Goal: Transaction & Acquisition: Purchase product/service

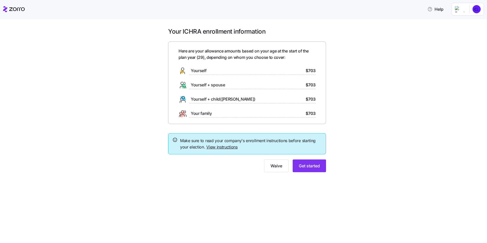
click at [310, 70] on span "$703" at bounding box center [311, 71] width 10 height 6
click at [309, 169] on span "Get started" at bounding box center [309, 166] width 21 height 6
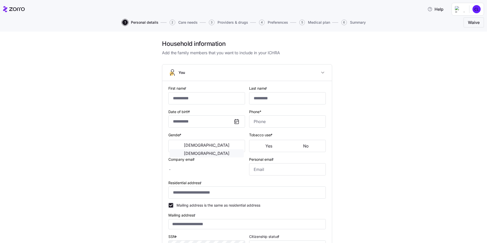
type input "********"
type input "****"
type input "[EMAIL_ADDRESS][DOMAIN_NAME]"
type input "**********"
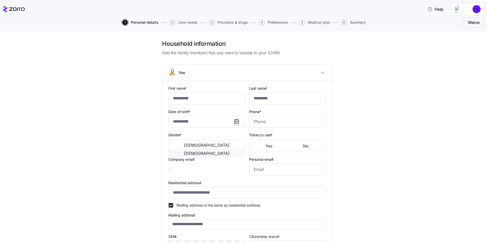
checkbox input "true"
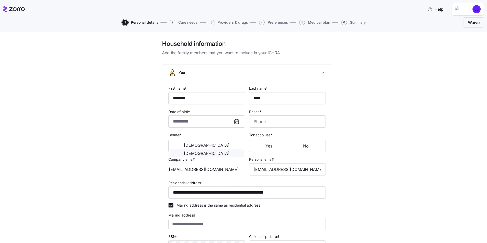
type input "**********"
type input "[PHONE_NUMBER]"
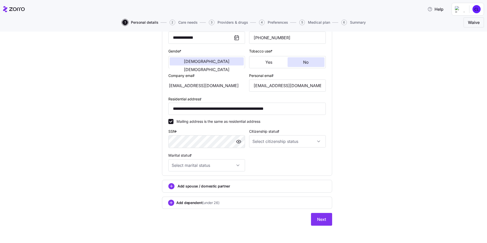
scroll to position [85, 0]
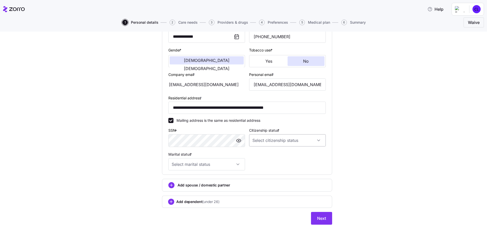
click at [280, 144] on input "Citizenship status *" at bounding box center [287, 140] width 77 height 12
click at [269, 157] on span "[DEMOGRAPHIC_DATA] citizen" at bounding box center [279, 156] width 52 height 6
type input "[DEMOGRAPHIC_DATA] citizen"
click at [207, 160] on input "Marital status *" at bounding box center [206, 164] width 77 height 12
click at [188, 180] on div "Single" at bounding box center [205, 180] width 73 height 11
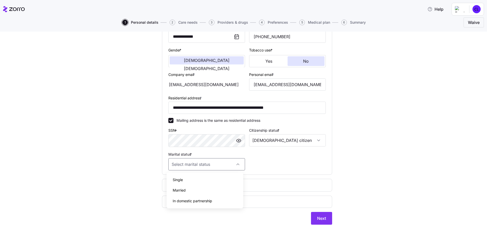
type input "Single"
click at [317, 217] on span "Next" at bounding box center [321, 218] width 9 height 6
click at [318, 220] on span "Next" at bounding box center [321, 218] width 9 height 6
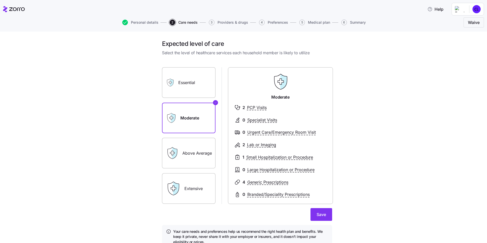
click at [191, 155] on label "Above Average" at bounding box center [189, 153] width 54 height 31
click at [0, 0] on input "Above Average" at bounding box center [0, 0] width 0 height 0
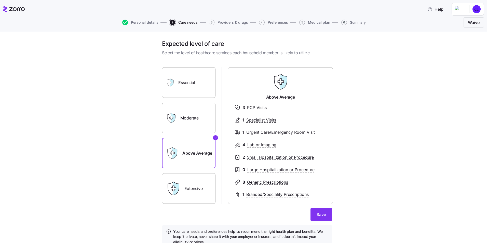
click at [189, 119] on label "Moderate" at bounding box center [189, 118] width 54 height 31
click at [0, 0] on input "Moderate" at bounding box center [0, 0] width 0 height 0
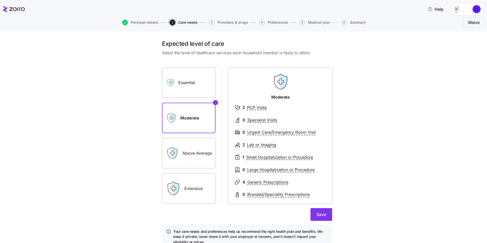
click at [186, 154] on label "Above Average" at bounding box center [189, 153] width 54 height 31
click at [0, 0] on input "Above Average" at bounding box center [0, 0] width 0 height 0
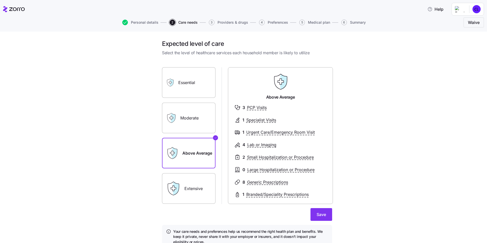
click at [188, 87] on label "Essential" at bounding box center [189, 82] width 54 height 31
click at [0, 0] on input "Essential" at bounding box center [0, 0] width 0 height 0
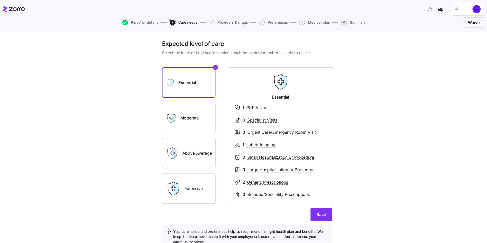
click at [192, 112] on label "Moderate" at bounding box center [189, 118] width 54 height 31
click at [0, 0] on input "Moderate" at bounding box center [0, 0] width 0 height 0
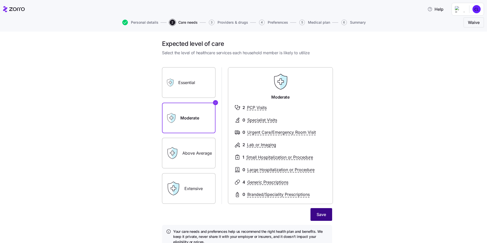
click at [320, 216] on span "Save" at bounding box center [321, 214] width 9 height 6
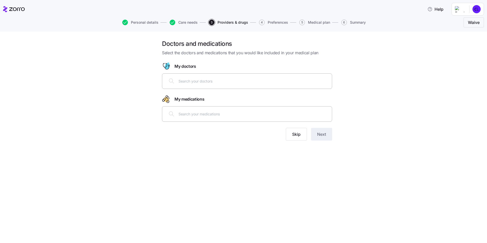
click at [204, 82] on input "text" at bounding box center [254, 81] width 150 height 6
type input "[PERSON_NAME]"
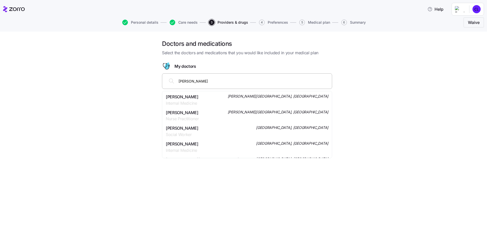
click at [193, 100] on span "Internal Medicine" at bounding box center [182, 103] width 33 height 6
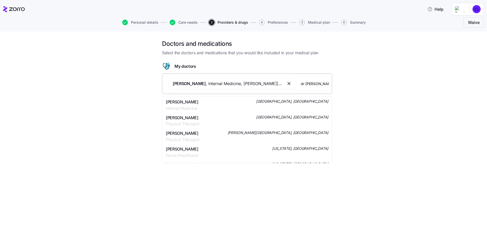
drag, startPoint x: 295, startPoint y: 83, endPoint x: 316, endPoint y: 85, distance: 20.7
click at [316, 85] on input "dr [PERSON_NAME] card" at bounding box center [315, 84] width 28 height 6
click at [325, 84] on input "dr [PERSON_NAME] card" at bounding box center [315, 84] width 28 height 6
type input "d"
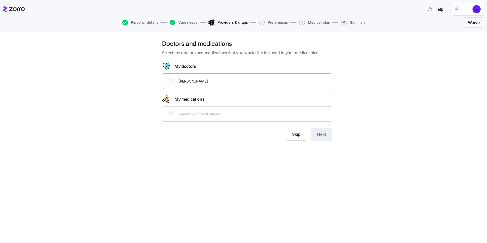
type input "[PERSON_NAME]"
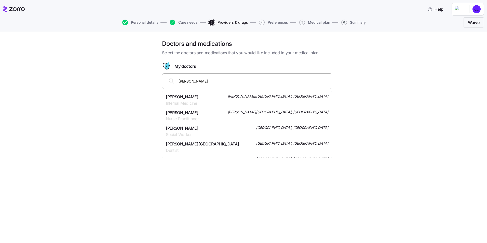
click at [209, 100] on div "[PERSON_NAME] Internal Medicine [PERSON_NAME][GEOGRAPHIC_DATA], [GEOGRAPHIC_DAT…" at bounding box center [247, 100] width 163 height 13
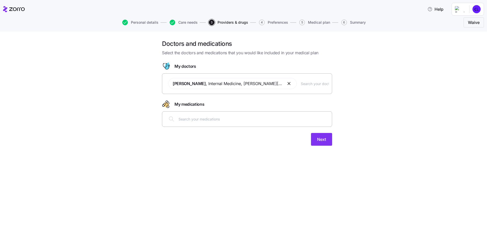
paste input "[PERSON_NAME], MD"
click at [316, 82] on input "[PERSON_NAME], MD" at bounding box center [315, 84] width 28 height 6
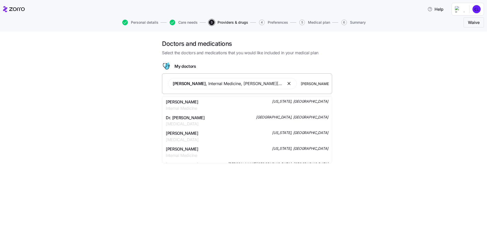
click at [319, 83] on input "[PERSON_NAME], MD" at bounding box center [315, 84] width 28 height 6
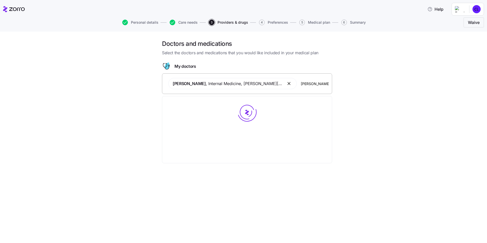
paste input "Cardiology"
click at [304, 85] on input "[PERSON_NAME], Cardiology" at bounding box center [315, 84] width 28 height 6
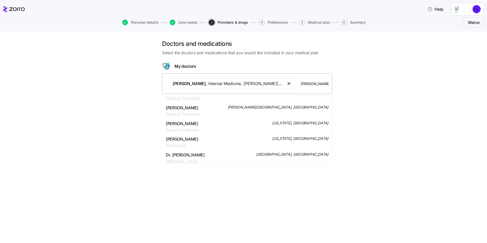
click at [320, 83] on input "[PERSON_NAME], Cardiology" at bounding box center [315, 84] width 28 height 6
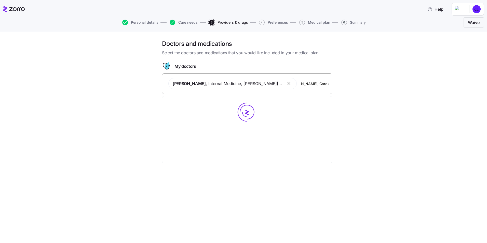
click at [325, 84] on input "[PERSON_NAME], Cardiology brook" at bounding box center [315, 84] width 28 height 6
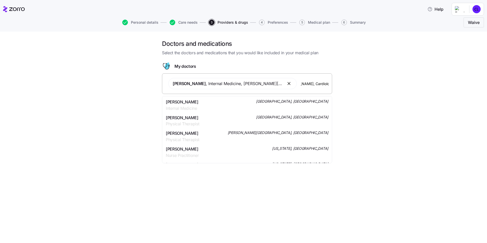
scroll to position [0, 19]
type input "[PERSON_NAME], Cardiology brooklyn"
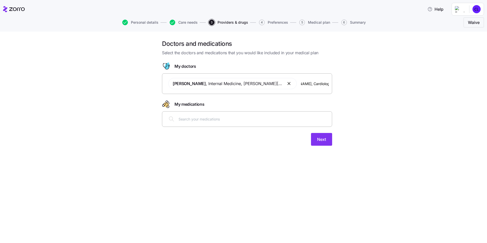
scroll to position [0, 0]
click at [313, 88] on div "[PERSON_NAME] , Internal Medicine , [PERSON_NAME][GEOGRAPHIC_DATA], NY [PERSON_…" at bounding box center [247, 83] width 164 height 17
click at [323, 87] on div "[PERSON_NAME] , Internal Medicine , [PERSON_NAME][GEOGRAPHIC_DATA], NY [PERSON_…" at bounding box center [247, 83] width 164 height 17
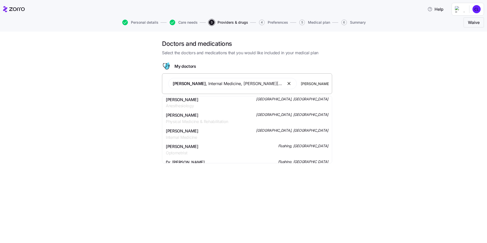
scroll to position [713, 0]
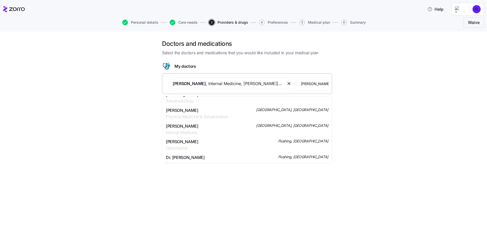
click at [319, 85] on input "[PERSON_NAME], Cardiology brooklyn" at bounding box center [315, 84] width 28 height 6
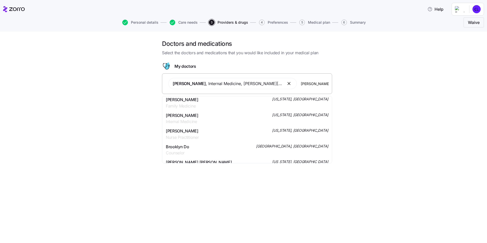
scroll to position [153, 0]
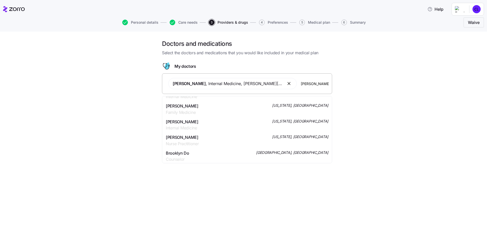
click at [211, 124] on div "[PERSON_NAME] Internal Medicine [US_STATE], [GEOGRAPHIC_DATA]" at bounding box center [247, 125] width 163 height 13
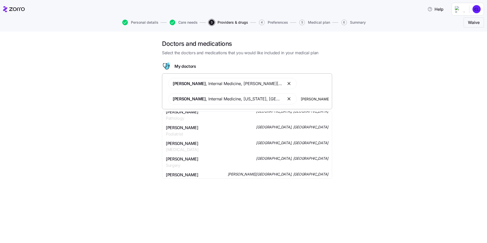
scroll to position [76, 0]
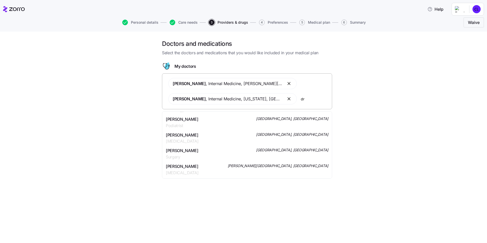
type input "d"
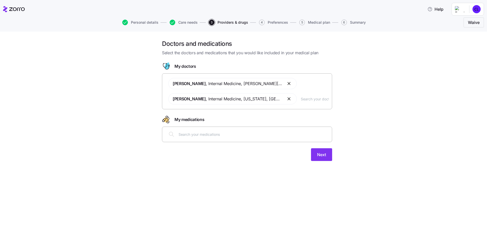
click at [383, 121] on div "Doctors and medications Select the doctors and medications that you would like …" at bounding box center [247, 103] width 466 height 127
click at [205, 136] on input "text" at bounding box center [254, 134] width 150 height 6
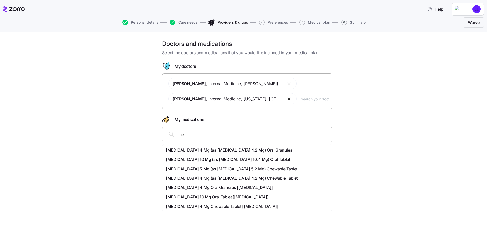
type input "m"
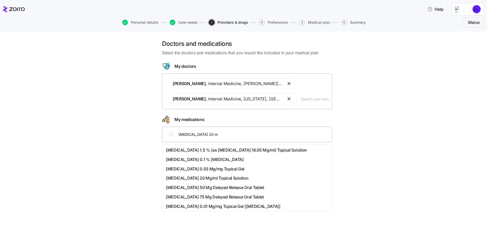
type input "[MEDICAL_DATA] 20 mg"
click at [211, 149] on span "[MEDICAL_DATA] 1.5 % (as [MEDICAL_DATA] 16.05 Mg/ml) Topical Solution" at bounding box center [236, 150] width 141 height 6
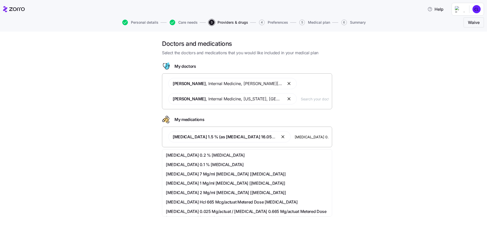
type input "[MEDICAL_DATA] 0.1"
click at [206, 157] on span "[MEDICAL_DATA] 0.1 % [MEDICAL_DATA]" at bounding box center [205, 155] width 78 height 6
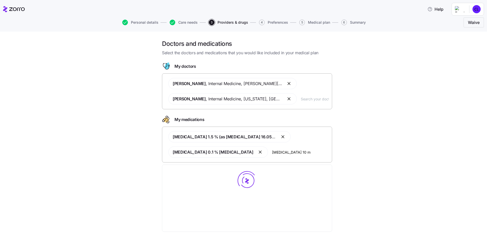
type input "[MEDICAL_DATA] 10 mg"
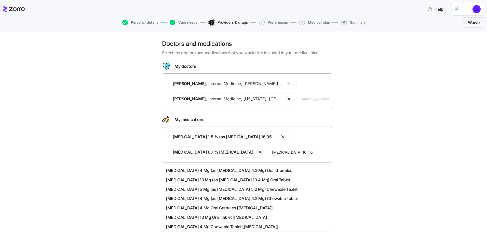
click at [210, 182] on span "[MEDICAL_DATA] 10 Mg (as [MEDICAL_DATA] 10.4 Mg) Oral Tablet" at bounding box center [228, 180] width 124 height 6
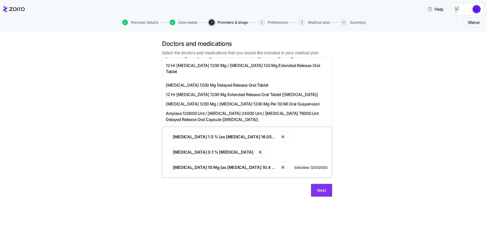
scroll to position [25, 0]
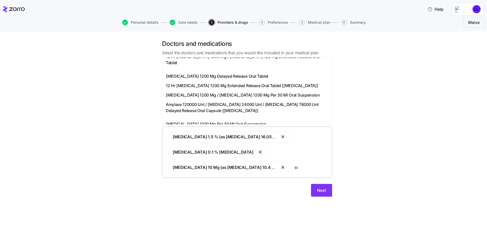
type input "b"
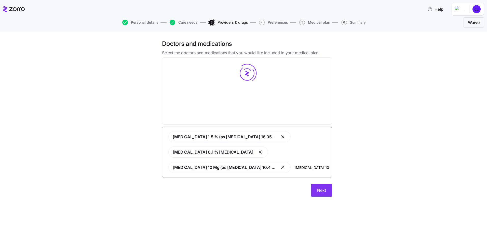
scroll to position [0, 0]
type input "[MEDICAL_DATA] 100 mg"
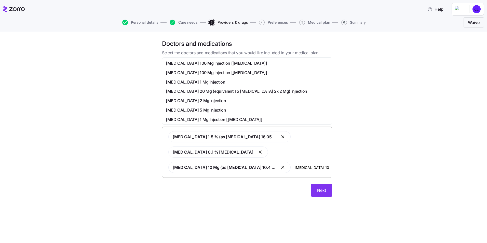
click at [209, 63] on span "[MEDICAL_DATA] 100 Mg Injection [[MEDICAL_DATA]]" at bounding box center [216, 63] width 101 height 6
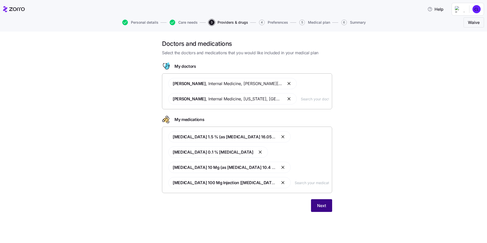
click at [324, 201] on button "Next" at bounding box center [321, 205] width 21 height 13
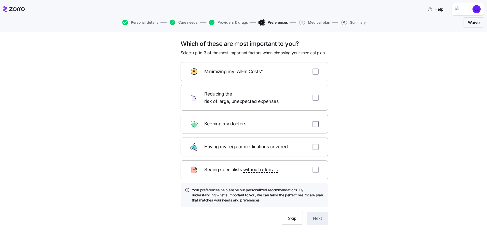
click at [315, 121] on input "checkbox" at bounding box center [316, 124] width 6 height 6
checkbox input "true"
click at [314, 71] on input "checkbox" at bounding box center [316, 72] width 6 height 6
checkbox input "true"
click at [312, 212] on button "Next" at bounding box center [317, 218] width 21 height 13
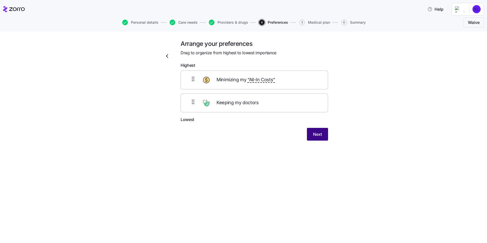
click at [321, 133] on span "Next" at bounding box center [317, 134] width 9 height 6
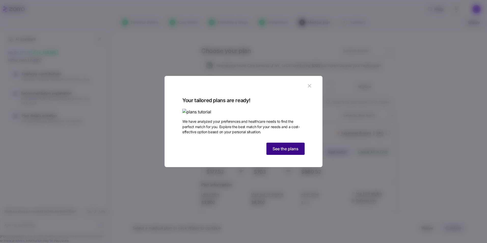
click at [283, 152] on span "See the plans" at bounding box center [286, 149] width 26 height 6
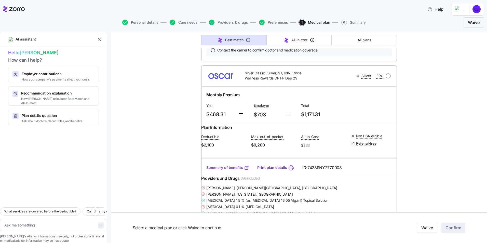
scroll to position [790, 0]
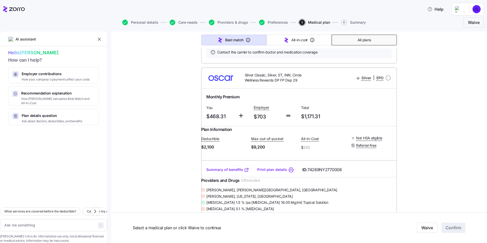
click at [369, 40] on span "All plans" at bounding box center [364, 39] width 13 height 5
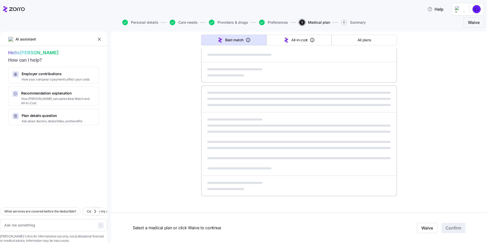
type textarea "x"
type input "Sorted by: Premium"
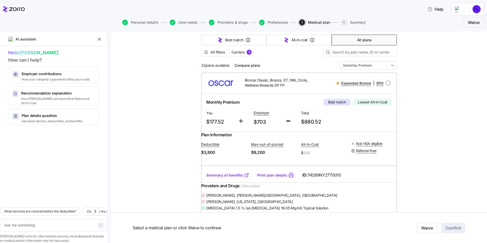
scroll to position [0, 0]
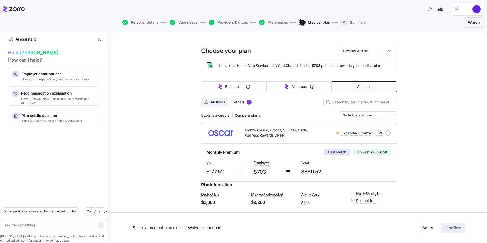
click at [219, 104] on span "All filters" at bounding box center [218, 102] width 14 height 5
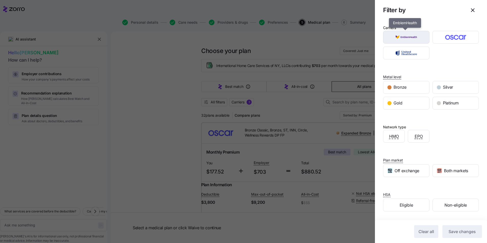
click at [402, 37] on img "button" at bounding box center [406, 37] width 37 height 10
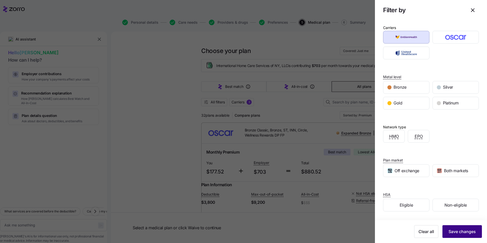
click at [459, 232] on span "Save changes" at bounding box center [462, 232] width 27 height 6
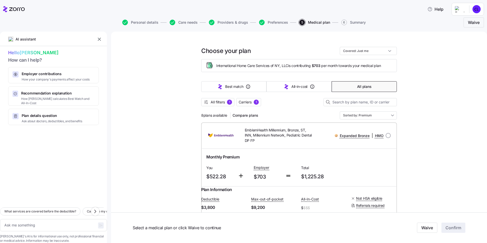
click at [361, 88] on span "All plans" at bounding box center [364, 86] width 14 height 5
click at [211, 103] on span "All filters" at bounding box center [218, 102] width 14 height 5
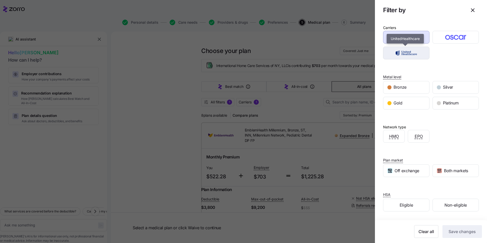
click at [408, 54] on img "button" at bounding box center [406, 53] width 37 height 10
click at [403, 56] on img "button" at bounding box center [406, 53] width 37 height 10
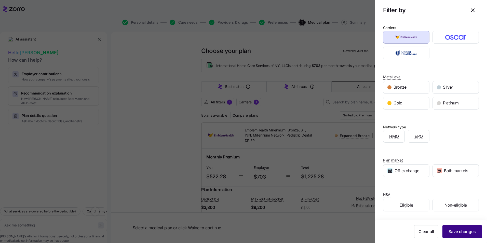
click at [469, 231] on span "Save changes" at bounding box center [462, 232] width 27 height 6
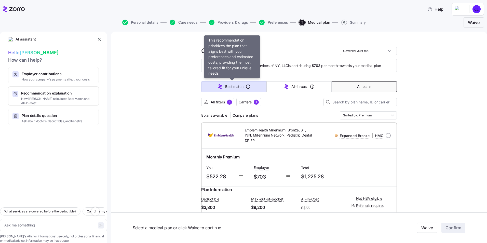
click at [243, 83] on button "Best match" at bounding box center [233, 86] width 65 height 11
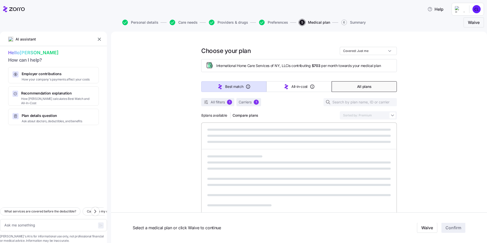
type textarea "x"
type input "Sorted by: Best match"
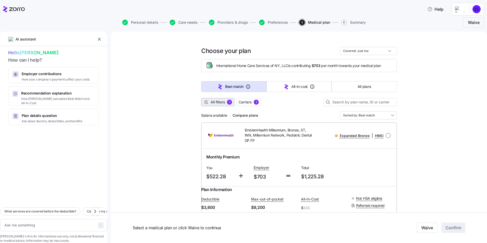
click at [225, 102] on span "All filters 1" at bounding box center [218, 102] width 29 height 5
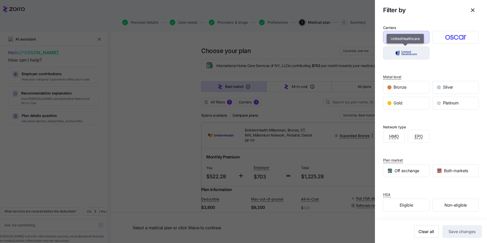
click at [406, 55] on img "button" at bounding box center [406, 53] width 37 height 10
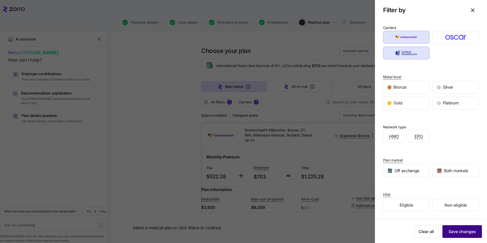
click at [463, 231] on span "Save changes" at bounding box center [462, 232] width 27 height 6
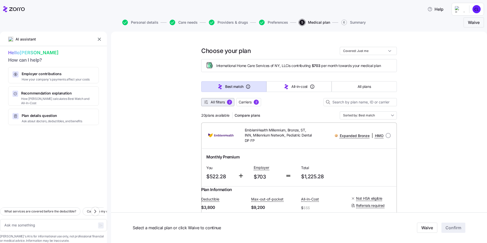
click at [218, 103] on span "All filters" at bounding box center [218, 102] width 14 height 5
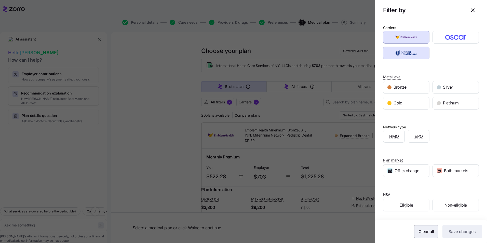
click at [419, 230] on span "Clear all" at bounding box center [427, 232] width 16 height 6
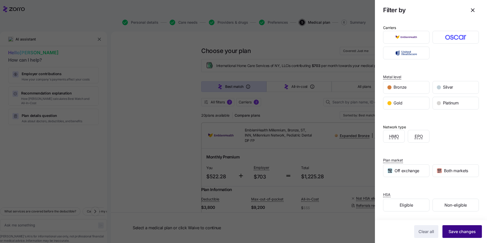
click at [456, 230] on span "Save changes" at bounding box center [462, 232] width 27 height 6
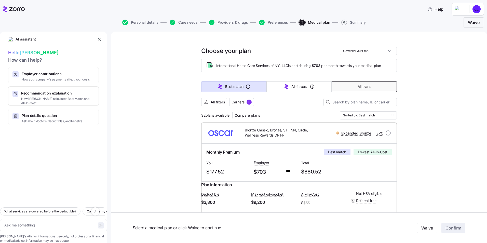
click at [358, 89] on span "All plans" at bounding box center [364, 86] width 13 height 5
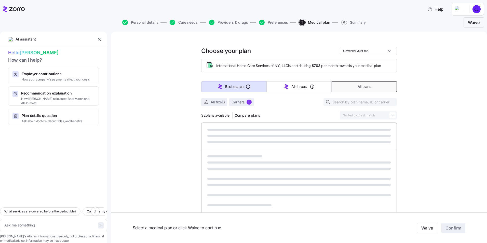
type textarea "x"
type input "Sorted by: Premium"
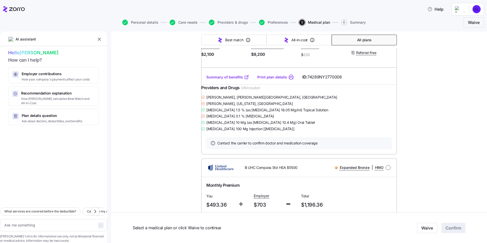
scroll to position [1427, 0]
drag, startPoint x: 377, startPoint y: 92, endPoint x: 382, endPoint y: 93, distance: 5.7
drag, startPoint x: 382, startPoint y: 93, endPoint x: 419, endPoint y: 90, distance: 36.5
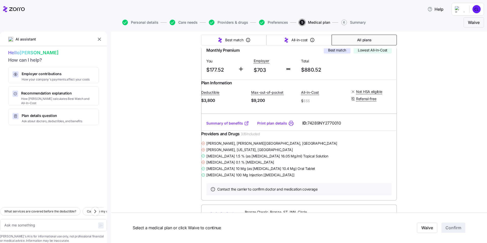
scroll to position [0, 0]
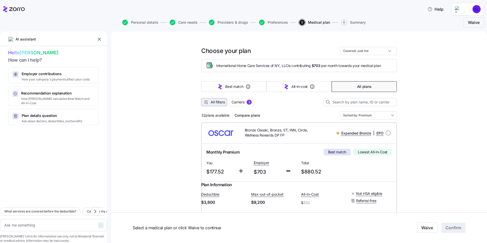
click at [211, 104] on span "All filters" at bounding box center [218, 102] width 14 height 5
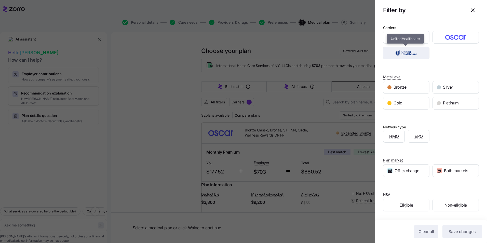
click at [408, 51] on img "button" at bounding box center [406, 53] width 37 height 10
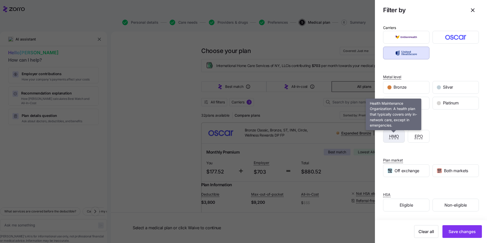
click at [393, 138] on span "HMO" at bounding box center [394, 136] width 10 height 6
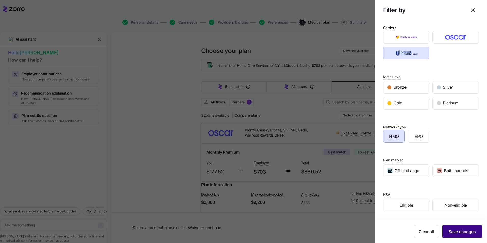
click at [465, 230] on span "Save changes" at bounding box center [462, 232] width 27 height 6
type textarea "x"
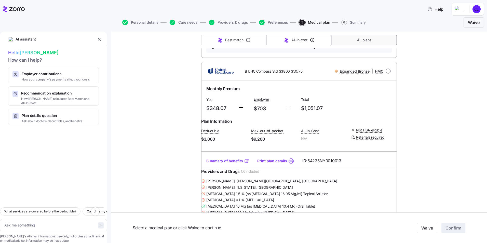
scroll to position [229, 0]
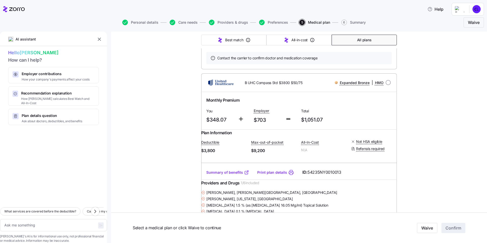
click at [222, 175] on link "Summary of benefits" at bounding box center [227, 172] width 43 height 5
drag, startPoint x: 211, startPoint y: 115, endPoint x: 224, endPoint y: 115, distance: 13.0
click at [224, 103] on span "Monthly Premium" at bounding box center [222, 100] width 33 height 6
drag, startPoint x: 224, startPoint y: 115, endPoint x: 259, endPoint y: 115, distance: 35.4
click at [259, 103] on div "Monthly Premium" at bounding box center [298, 100] width 185 height 6
